Goal: Information Seeking & Learning: Learn about a topic

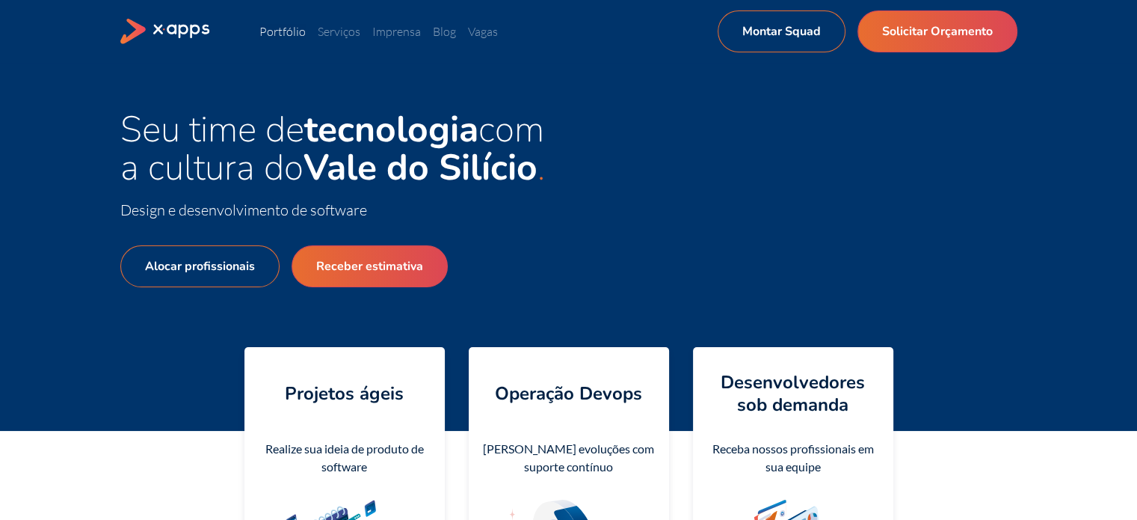
click at [303, 31] on link "Portfólio" at bounding box center [282, 31] width 46 height 15
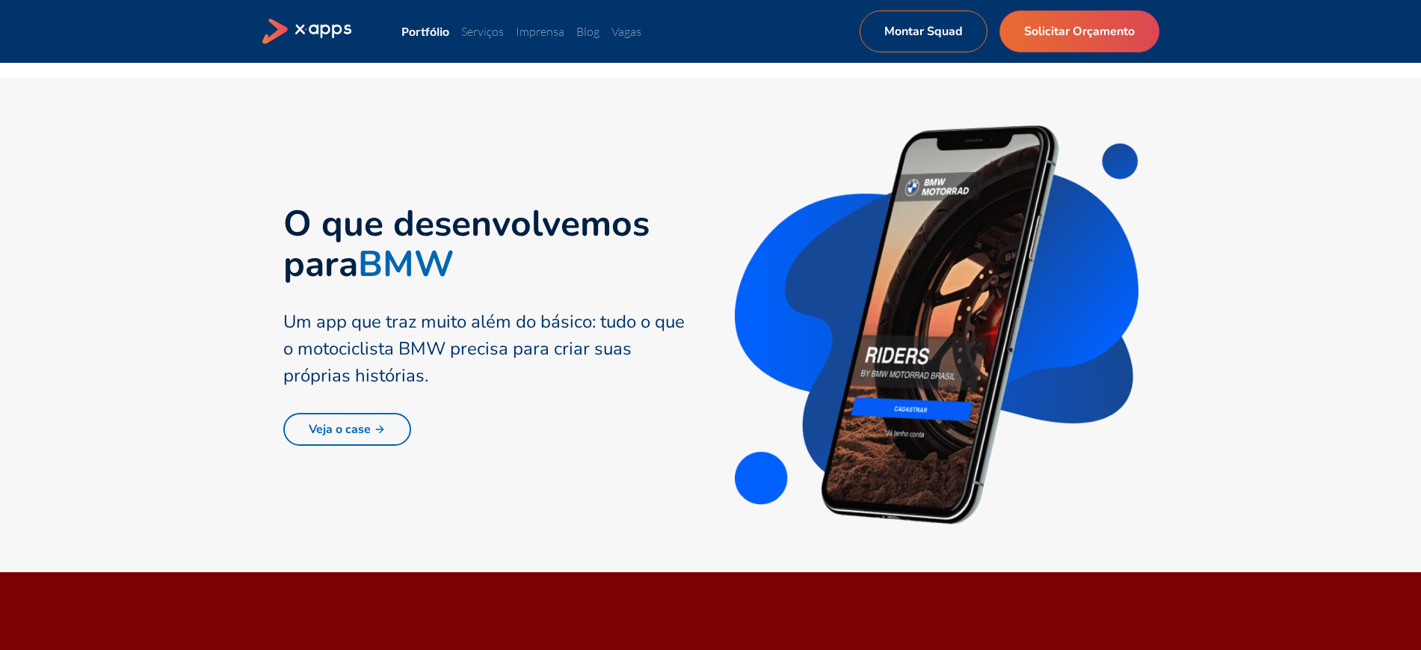
scroll to position [747, 0]
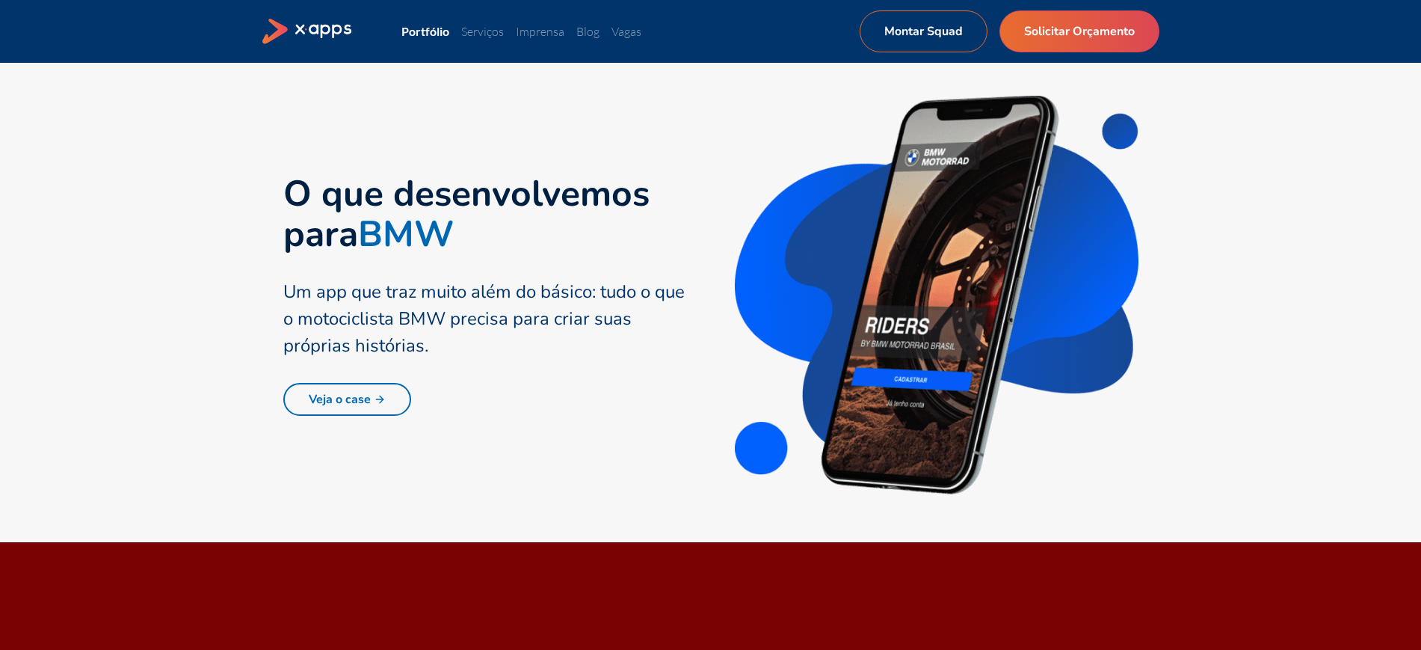
click at [380, 390] on link "Veja o case" at bounding box center [347, 399] width 128 height 33
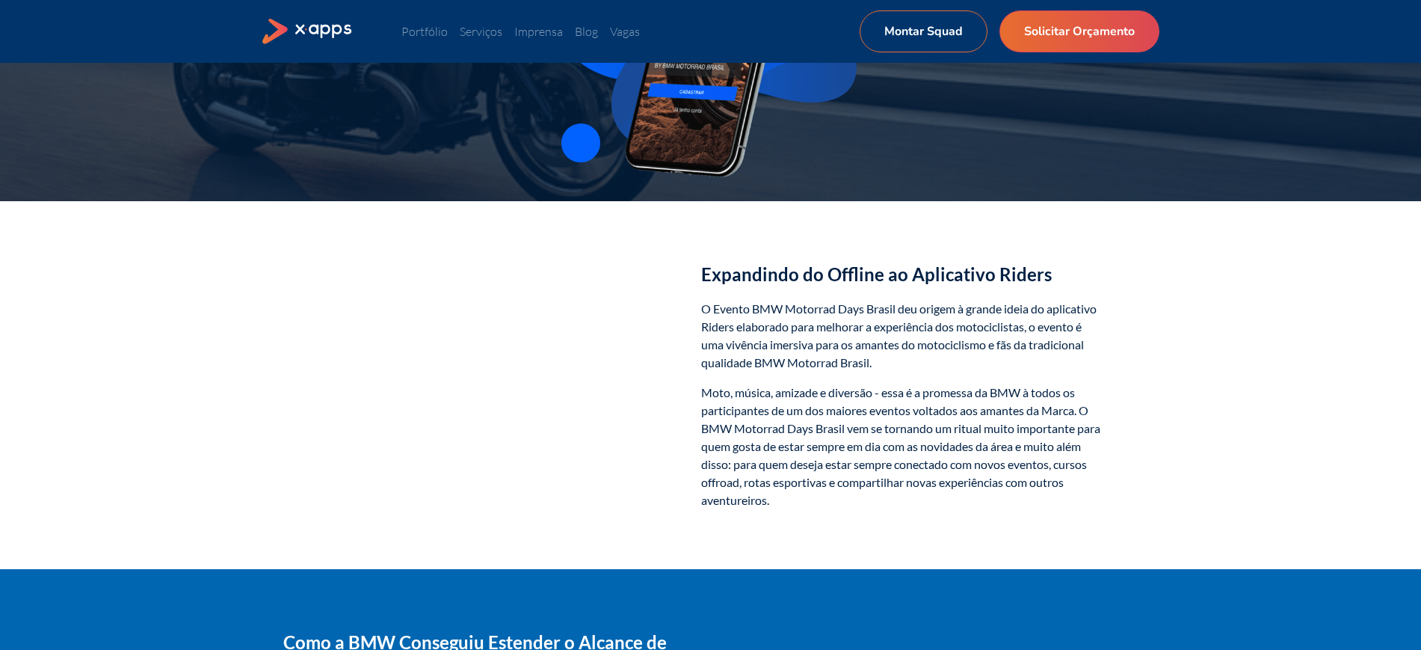
scroll to position [280, 0]
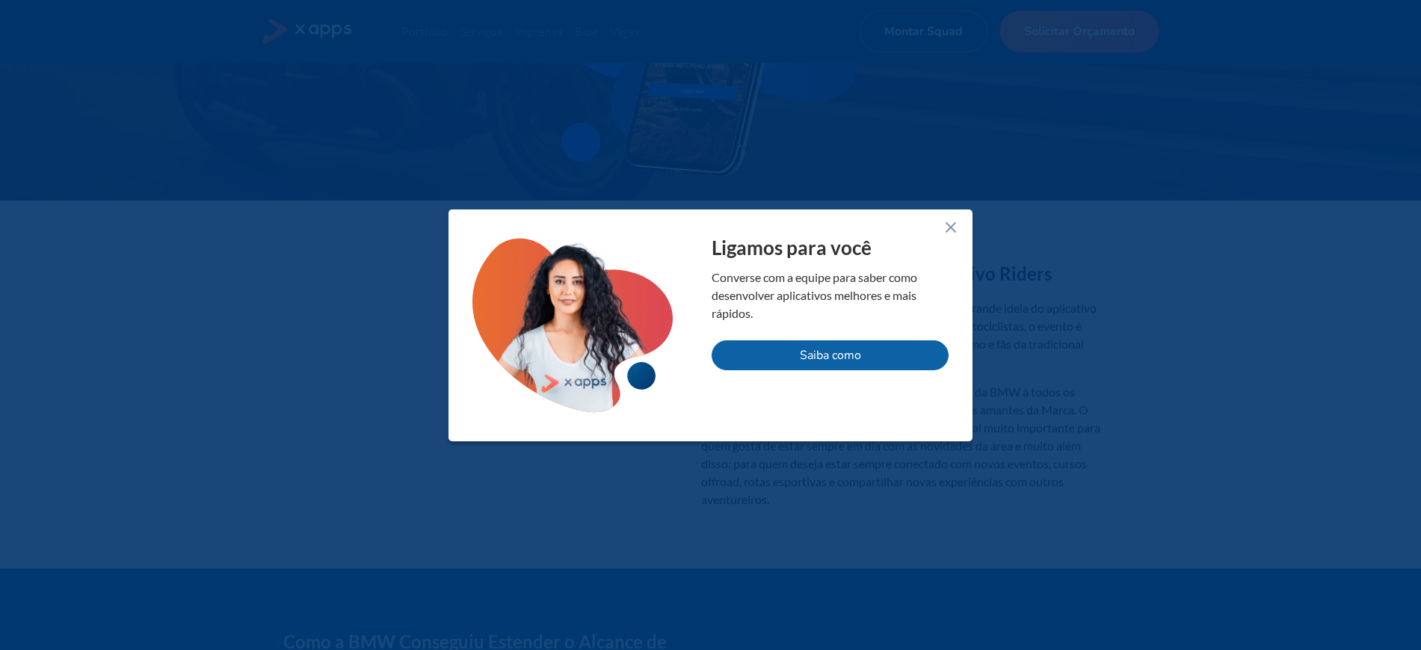
click at [949, 225] on line at bounding box center [950, 227] width 9 height 9
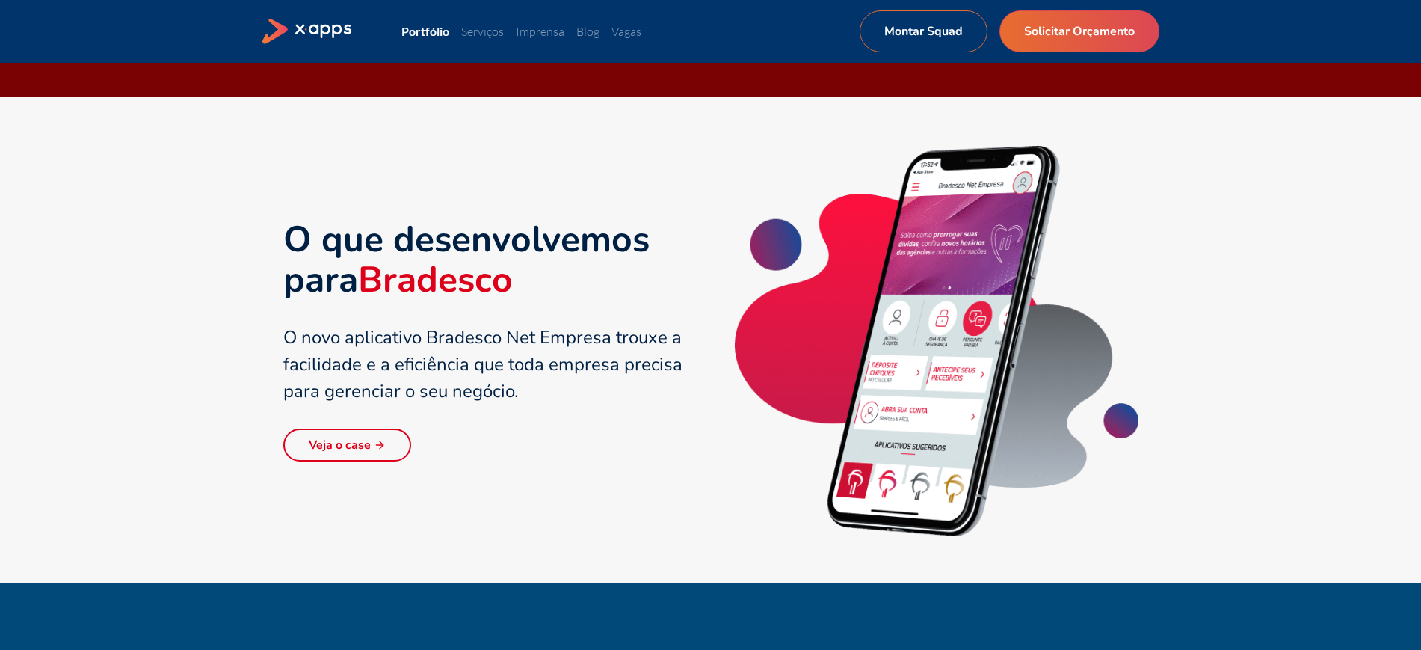
scroll to position [1744, 0]
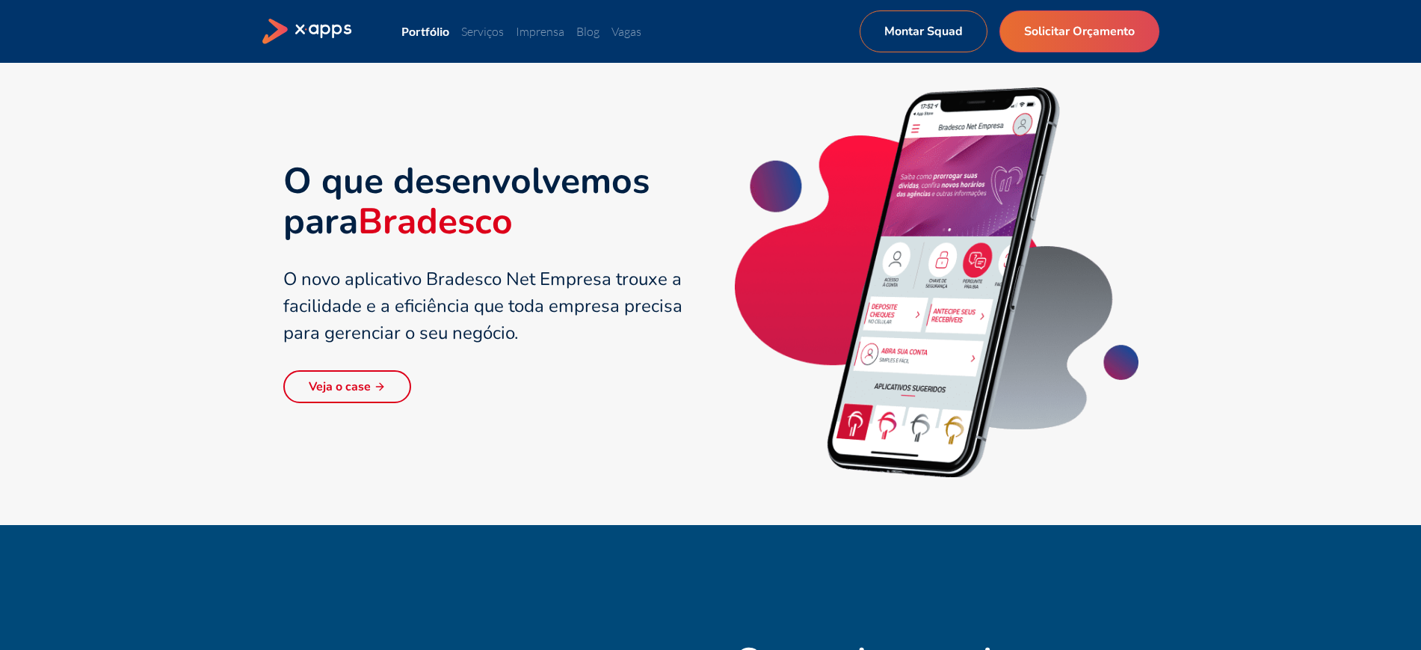
click at [374, 395] on link "Veja o case" at bounding box center [347, 386] width 128 height 33
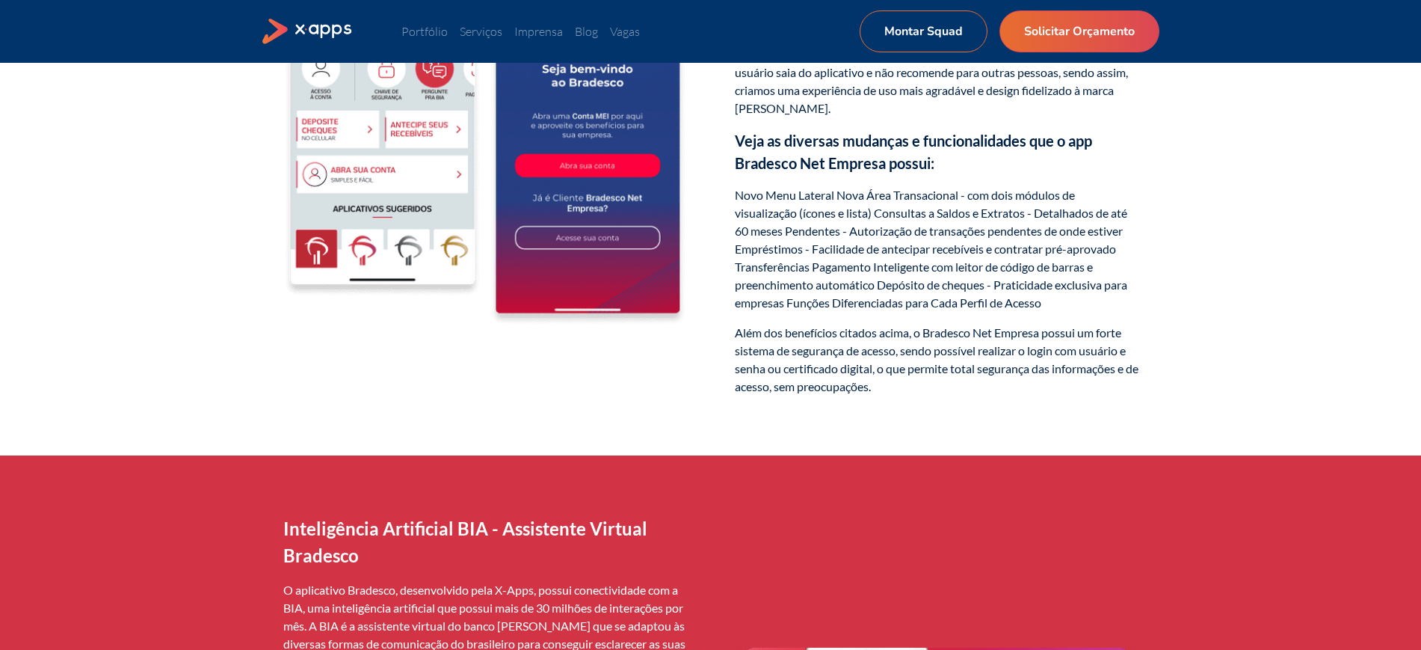
scroll to position [1557, 0]
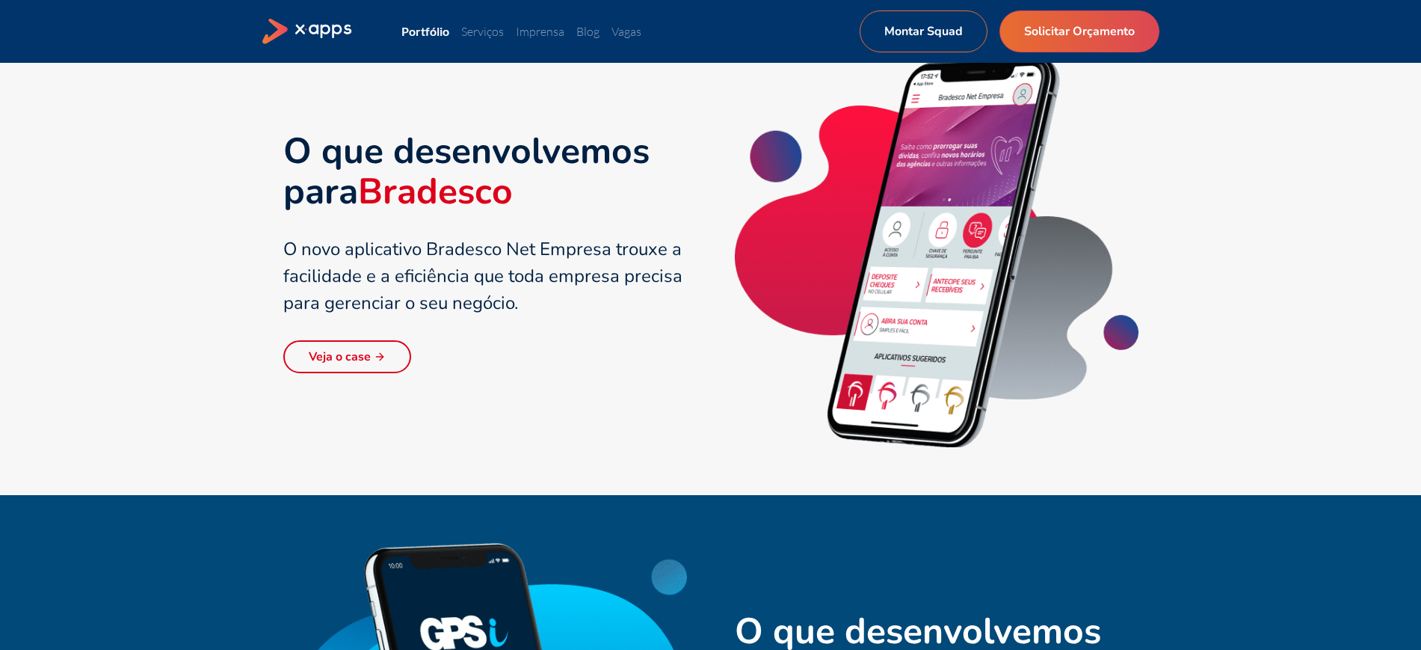
scroll to position [1588, 0]
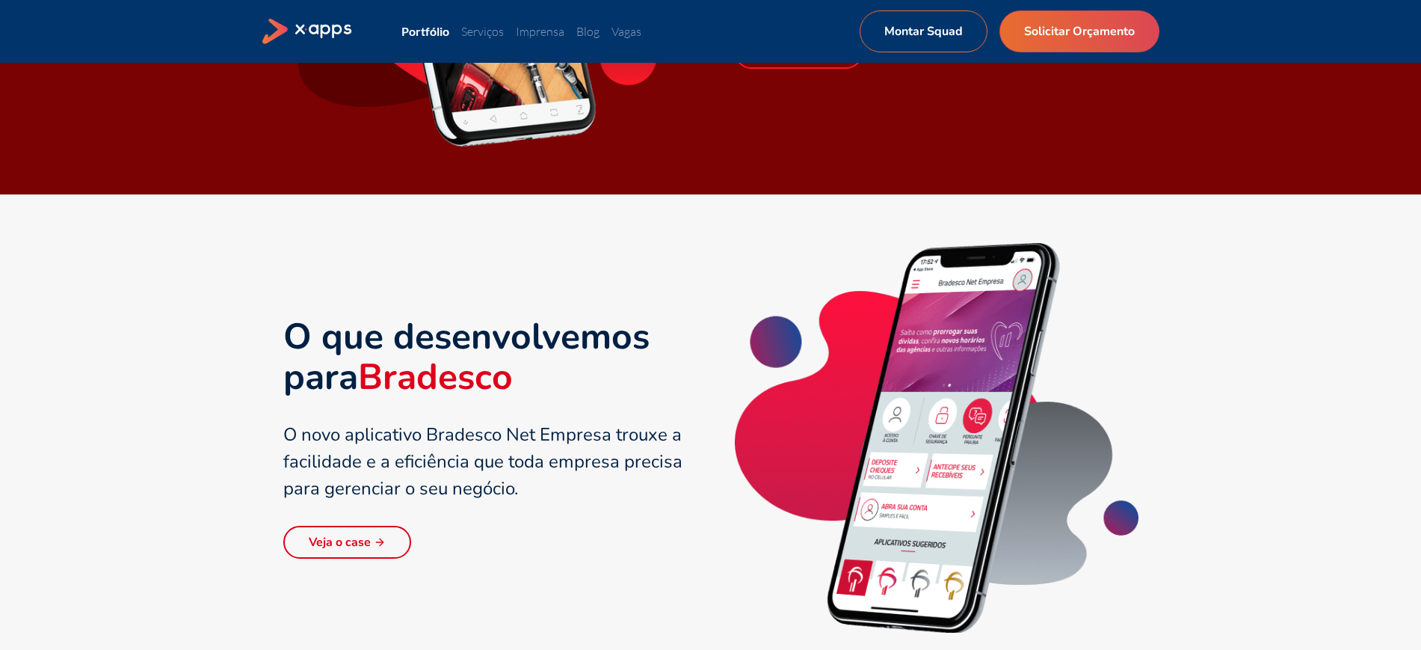
click at [1269, 431] on div "O que desenvolvemos para [PERSON_NAME] O novo aplicativo Bradesco Net Empresa t…" at bounding box center [710, 437] width 1421 height 486
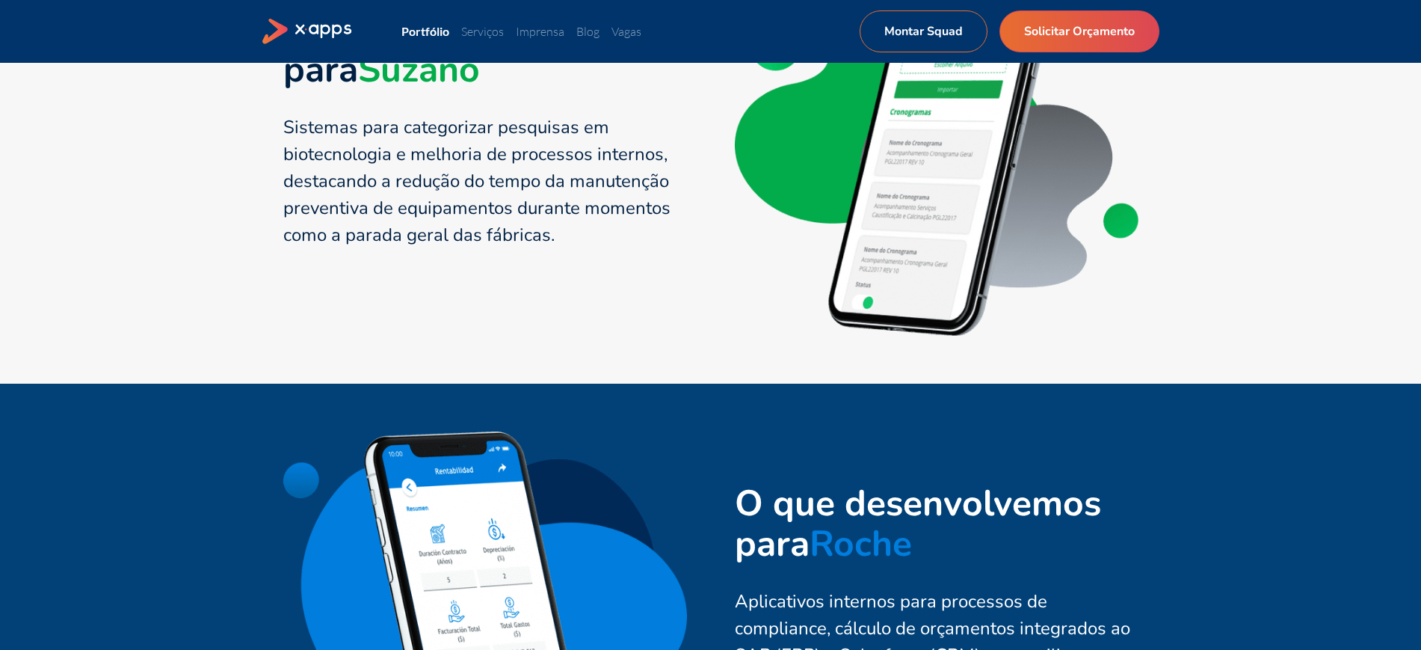
scroll to position [3052, 0]
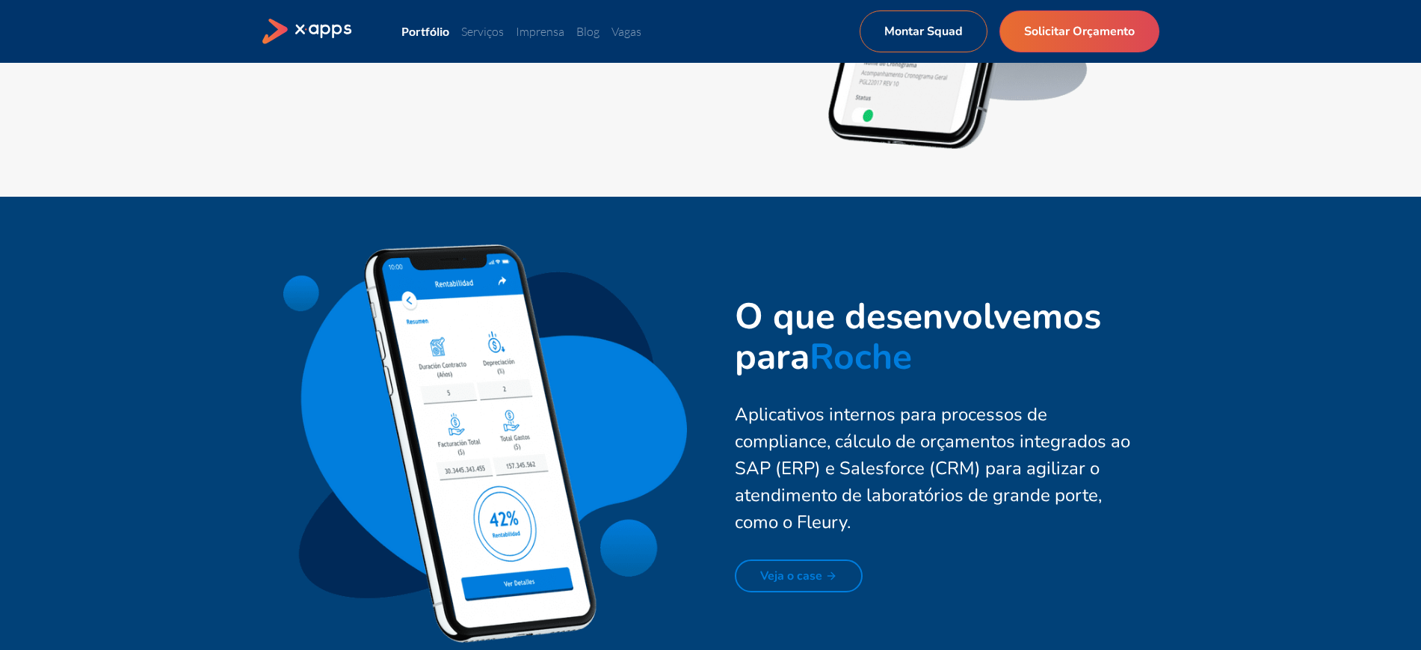
click at [804, 571] on link "Veja o case" at bounding box center [799, 575] width 128 height 33
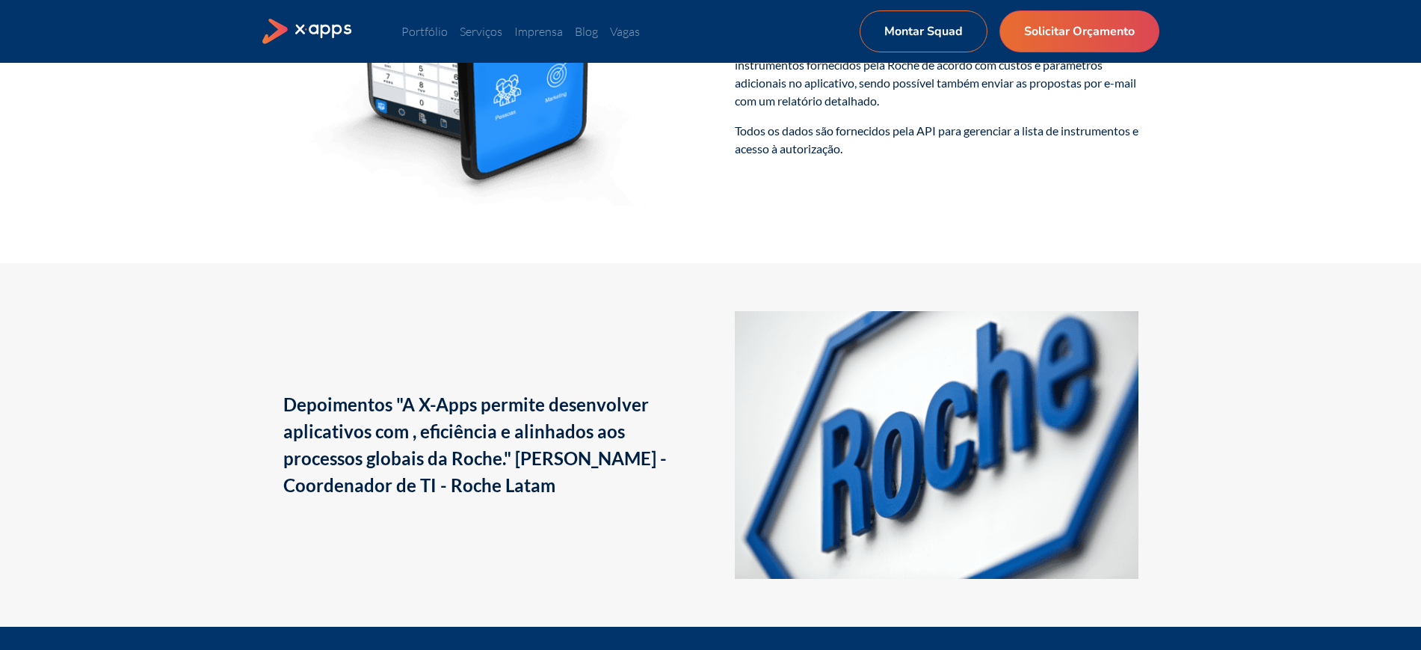
scroll to position [2069, 0]
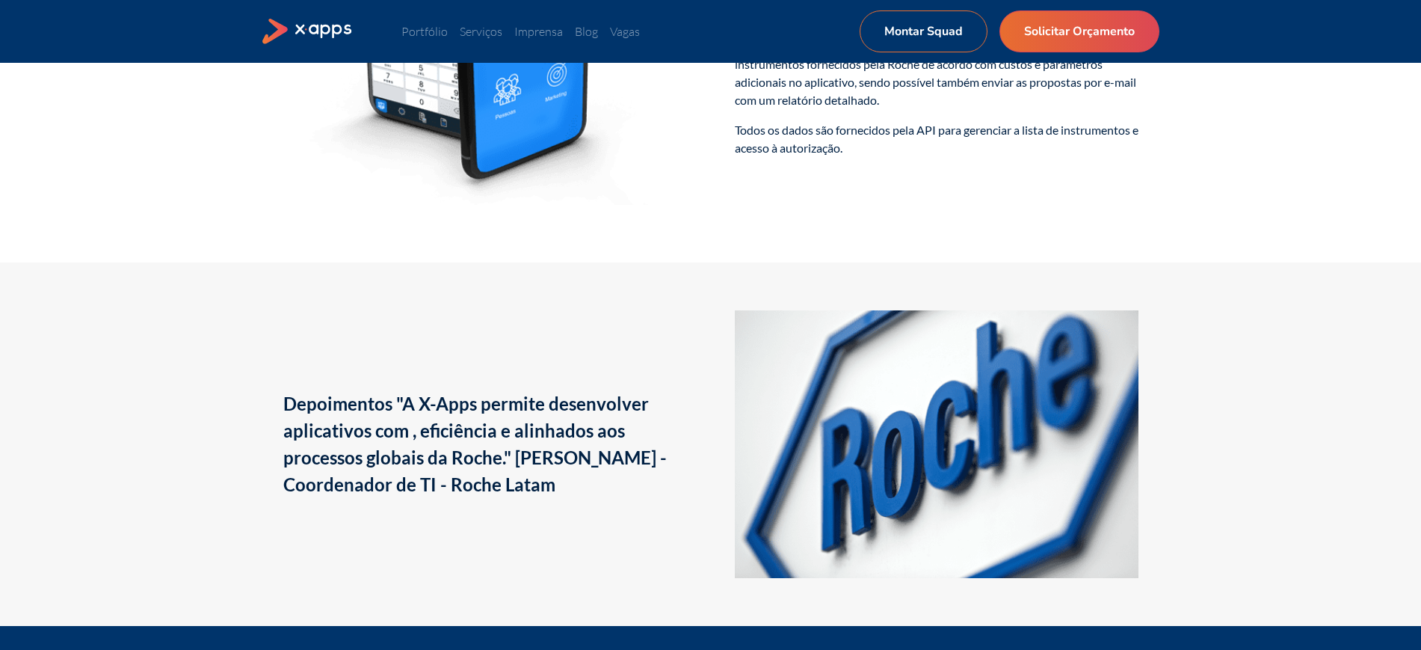
click at [1381, 465] on div "Depoimentos "A X-Apps permite desenvolver aplicativos com , eficiência e alinha…" at bounding box center [710, 443] width 1421 height 363
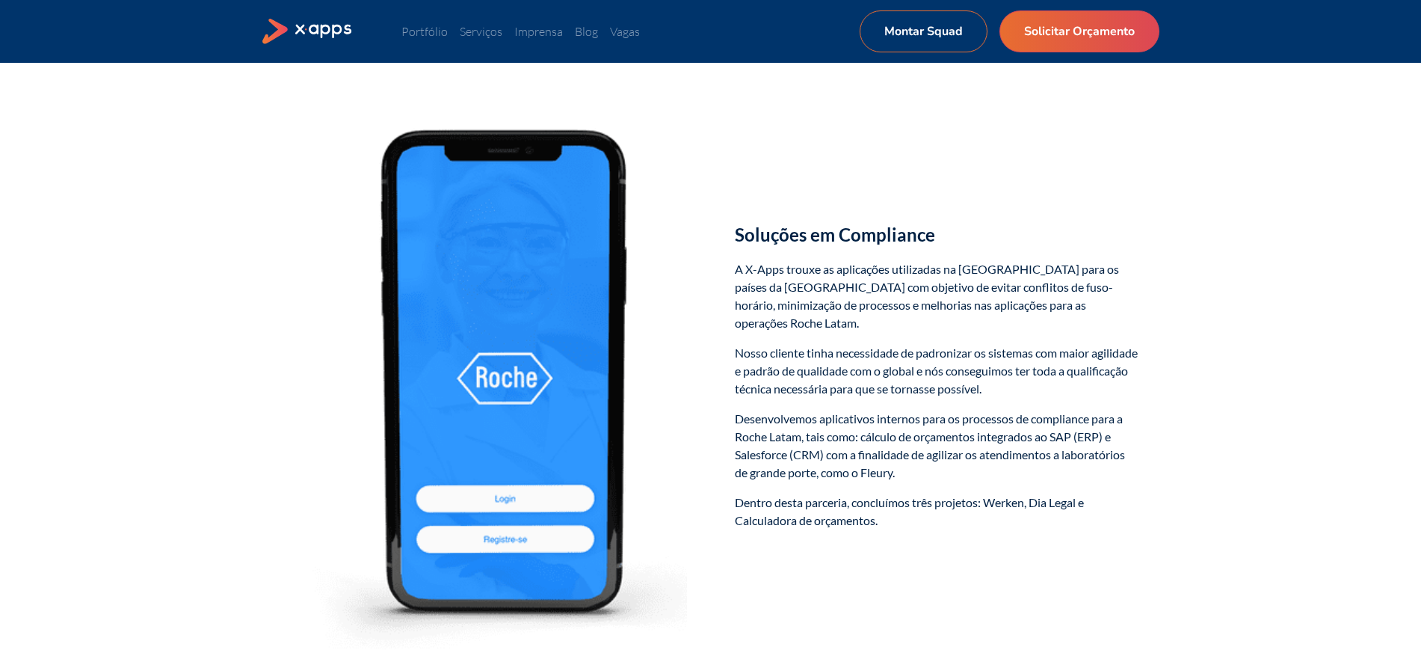
scroll to position [592, 0]
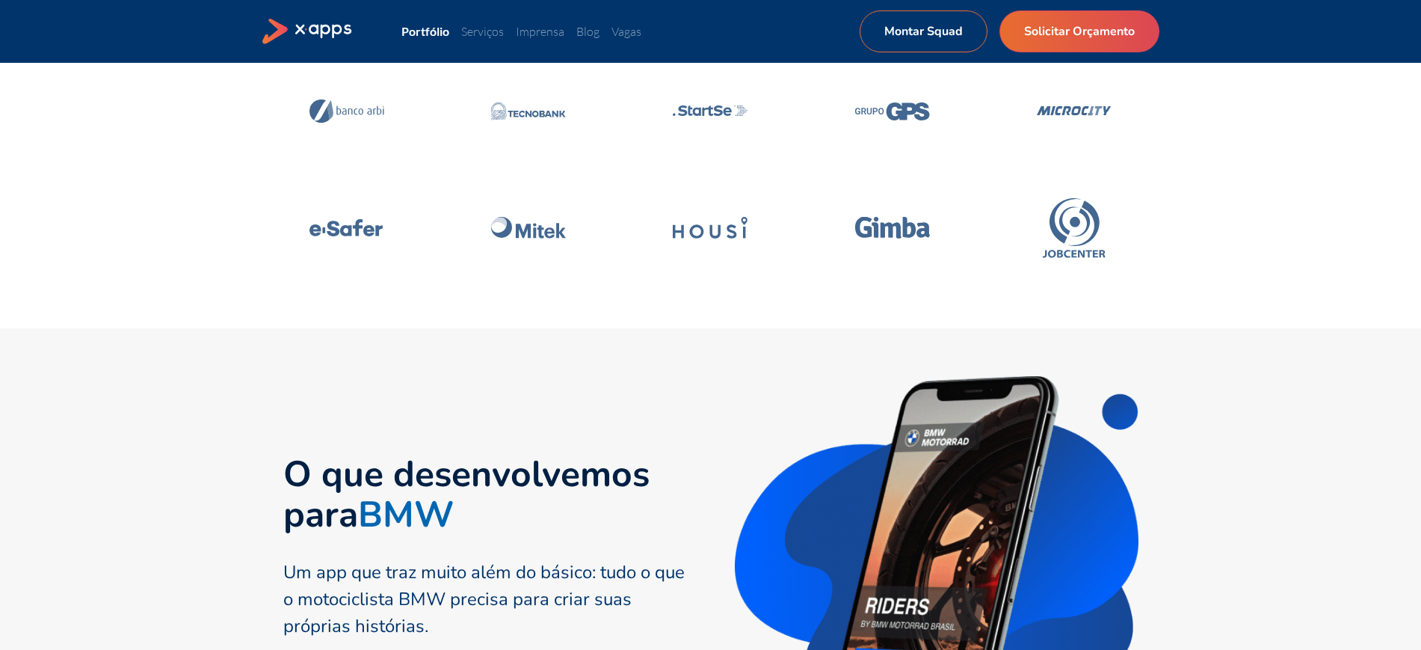
scroll to position [436, 0]
